Goal: Find specific page/section: Find specific page/section

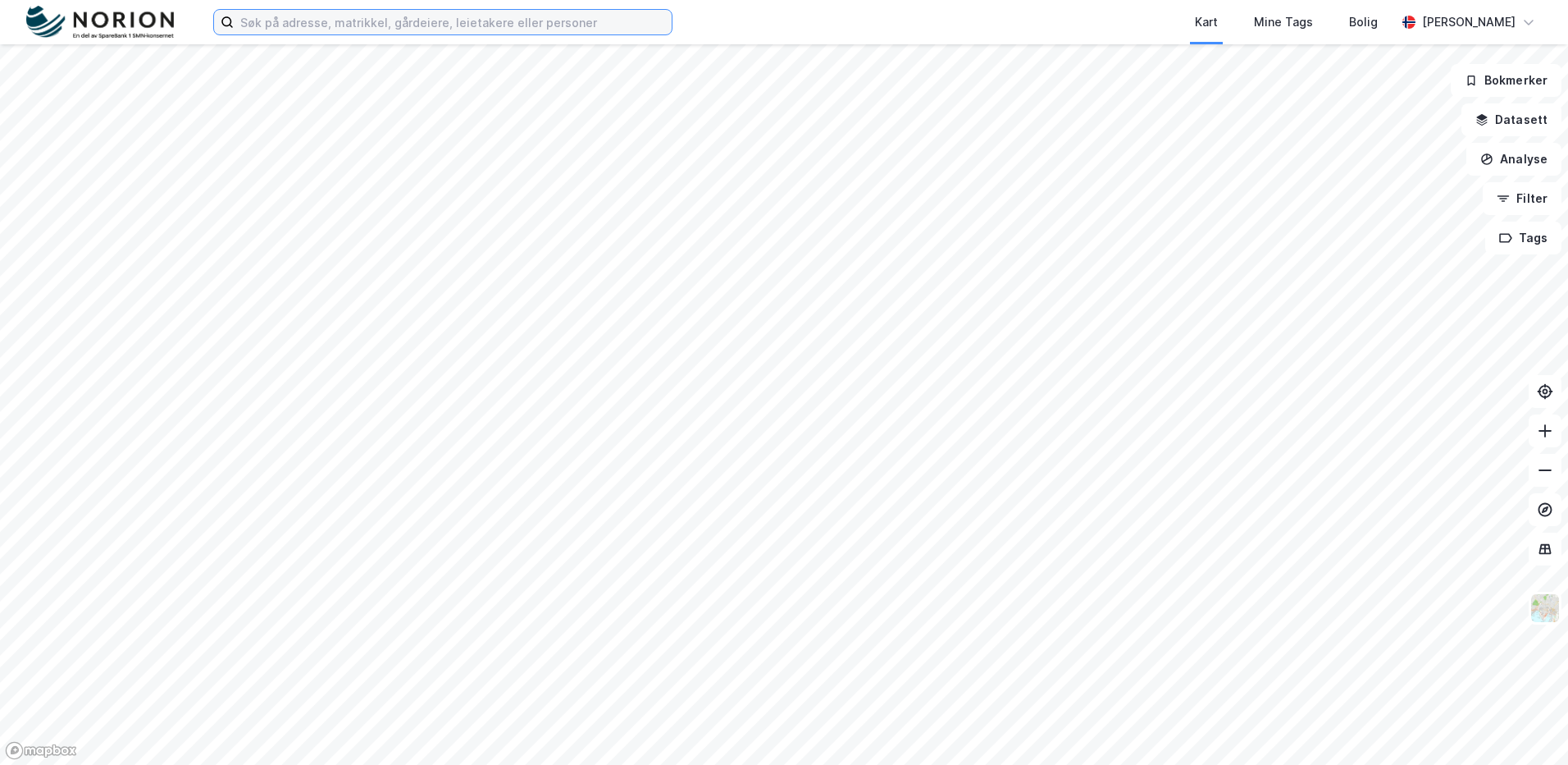
click at [472, 18] on input at bounding box center [452, 22] width 438 height 24
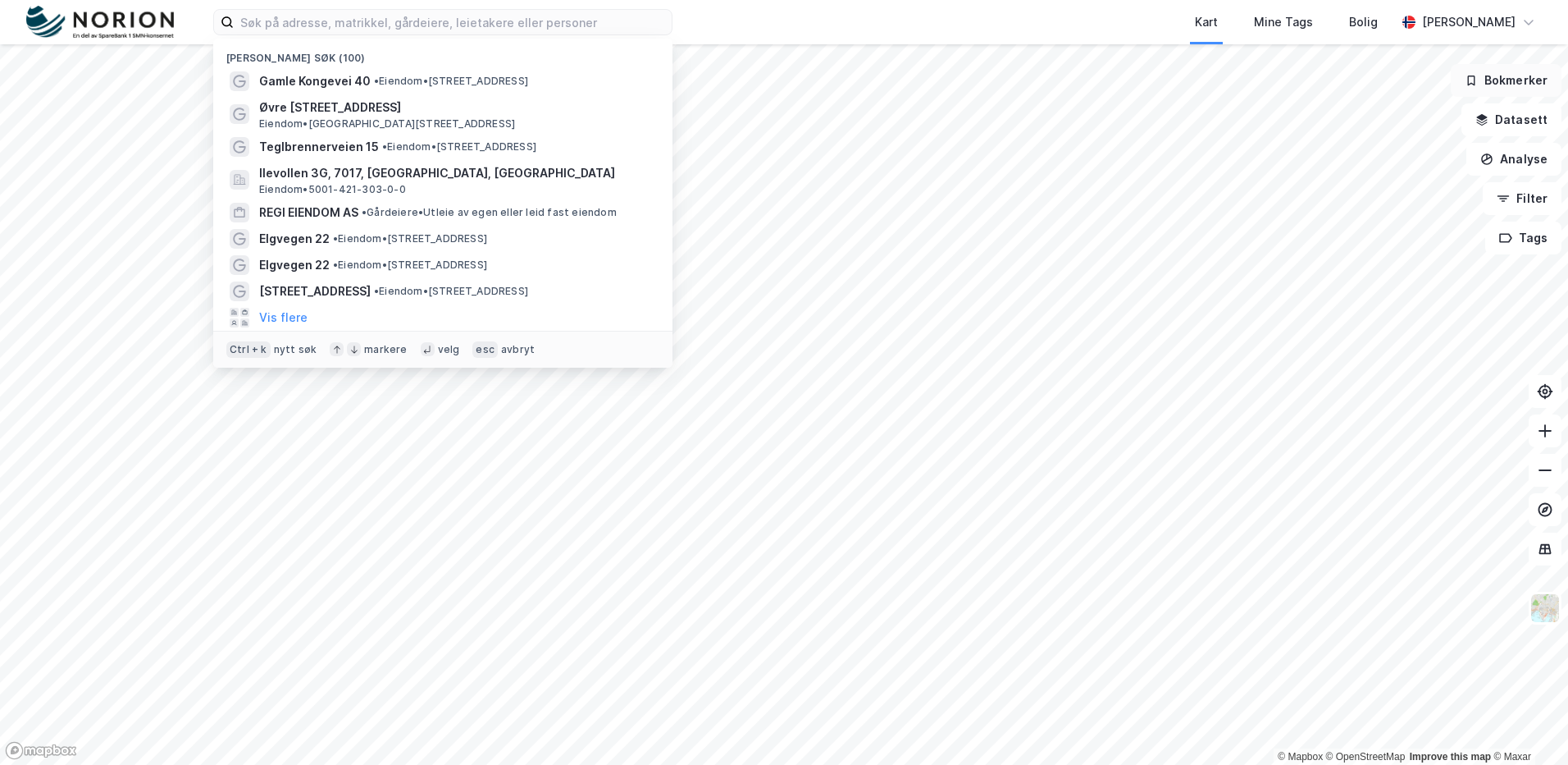
click at [1546, 75] on button "Bokmerker" at bounding box center [1506, 80] width 111 height 33
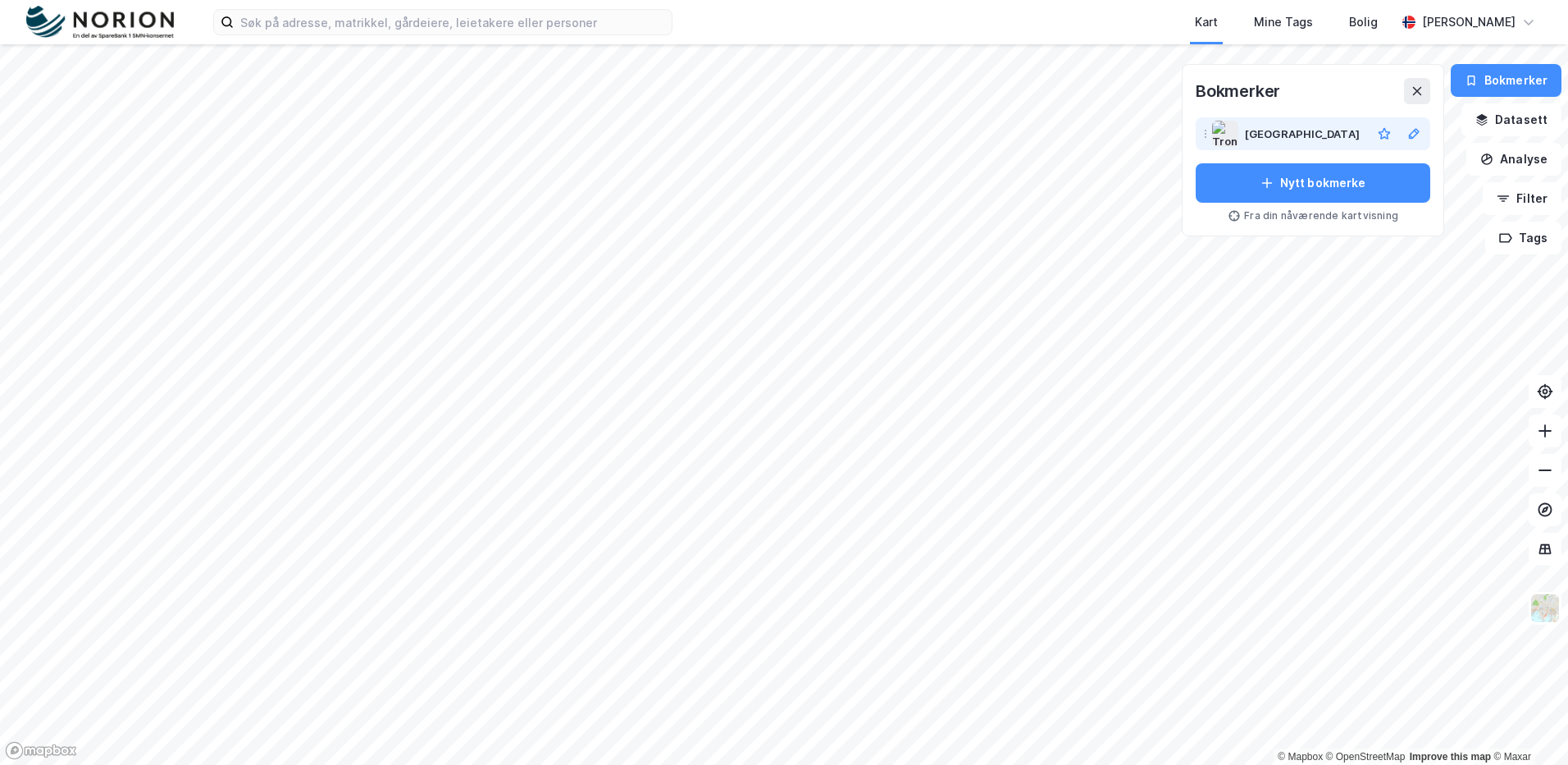
click at [1359, 130] on div "[GEOGRAPHIC_DATA]" at bounding box center [1305, 133] width 120 height 20
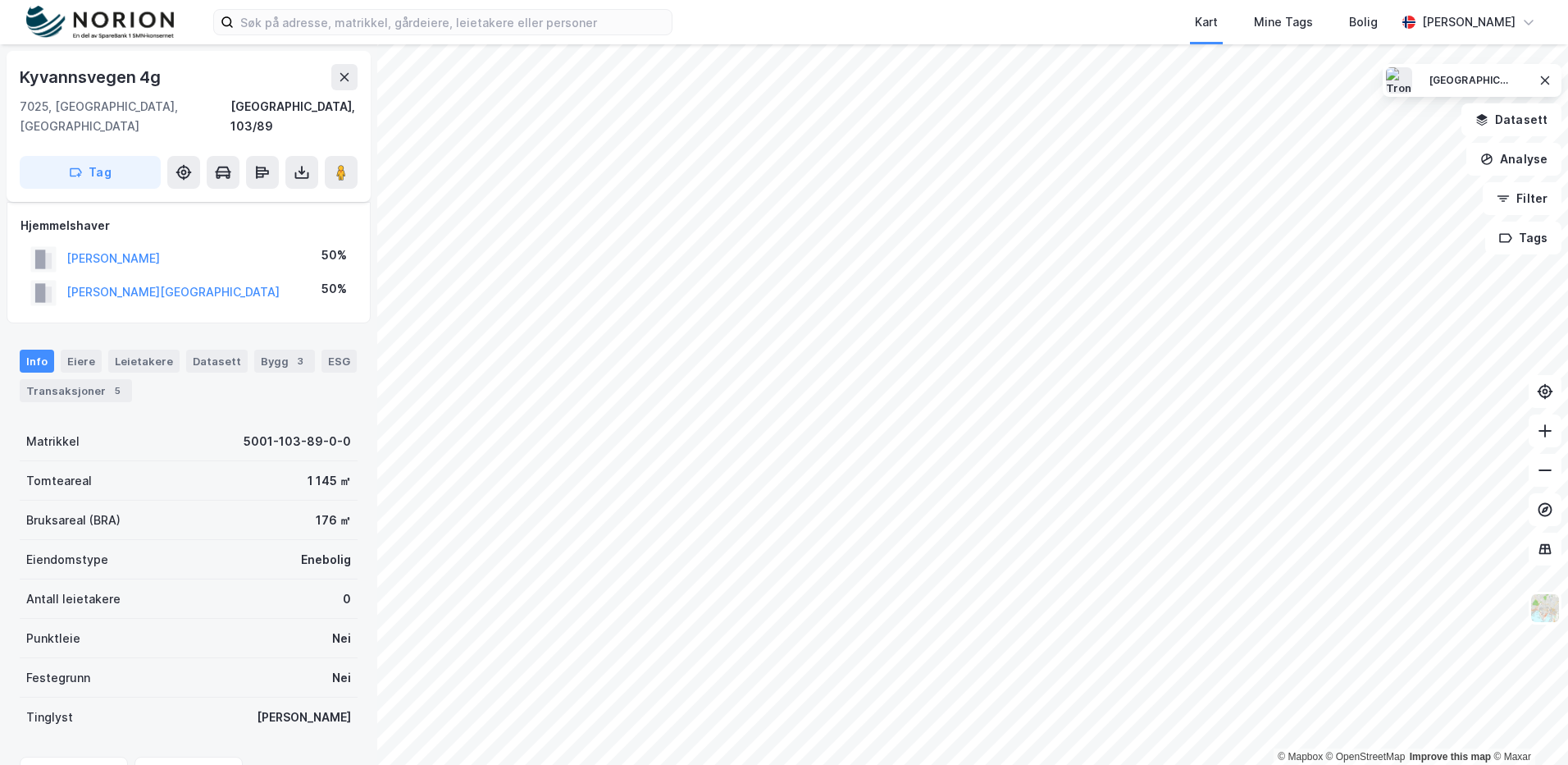
scroll to position [145, 0]
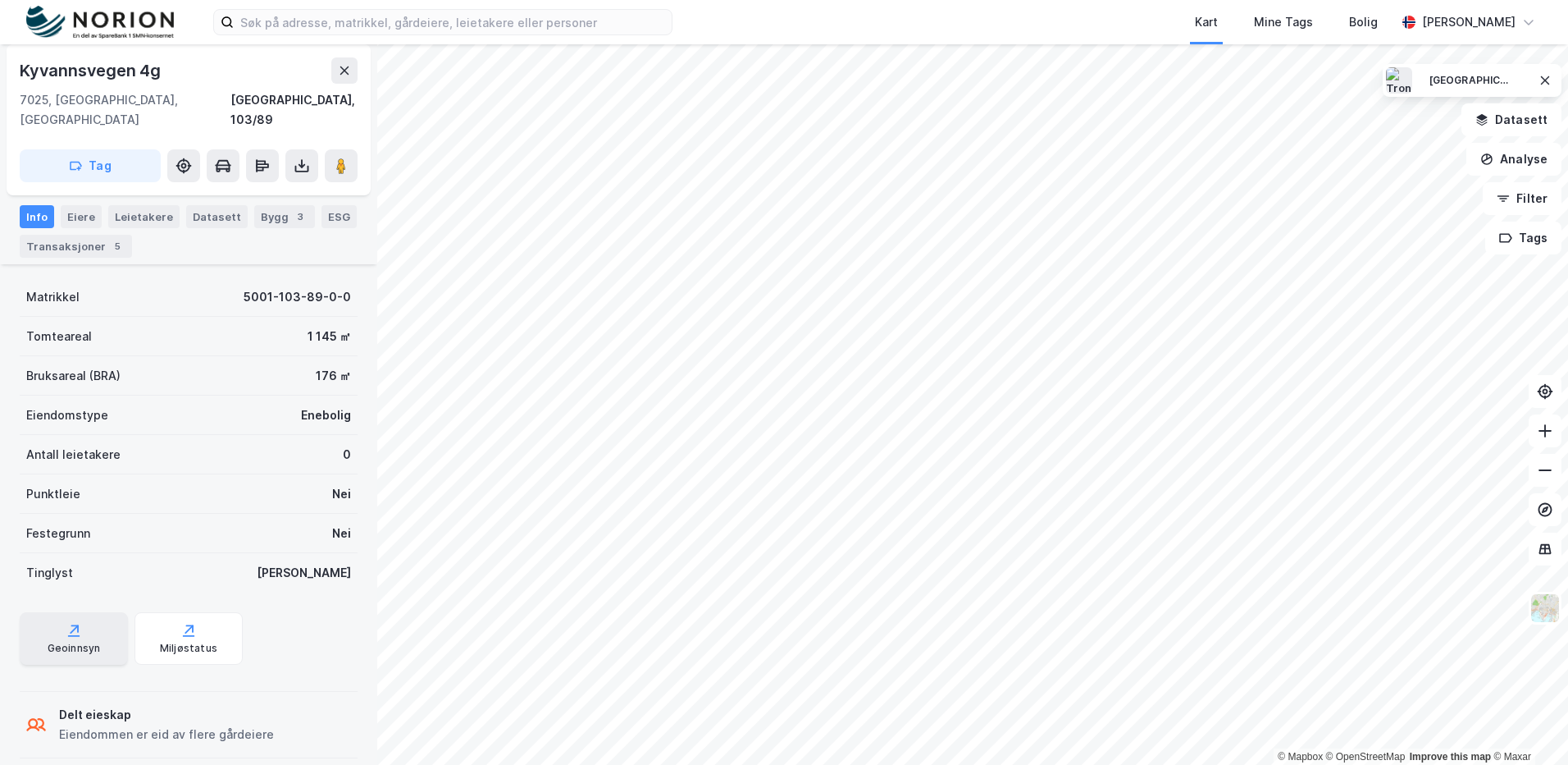
click at [104, 639] on div "Geoinnsyn" at bounding box center [73, 638] width 108 height 53
